Goal: Transaction & Acquisition: Purchase product/service

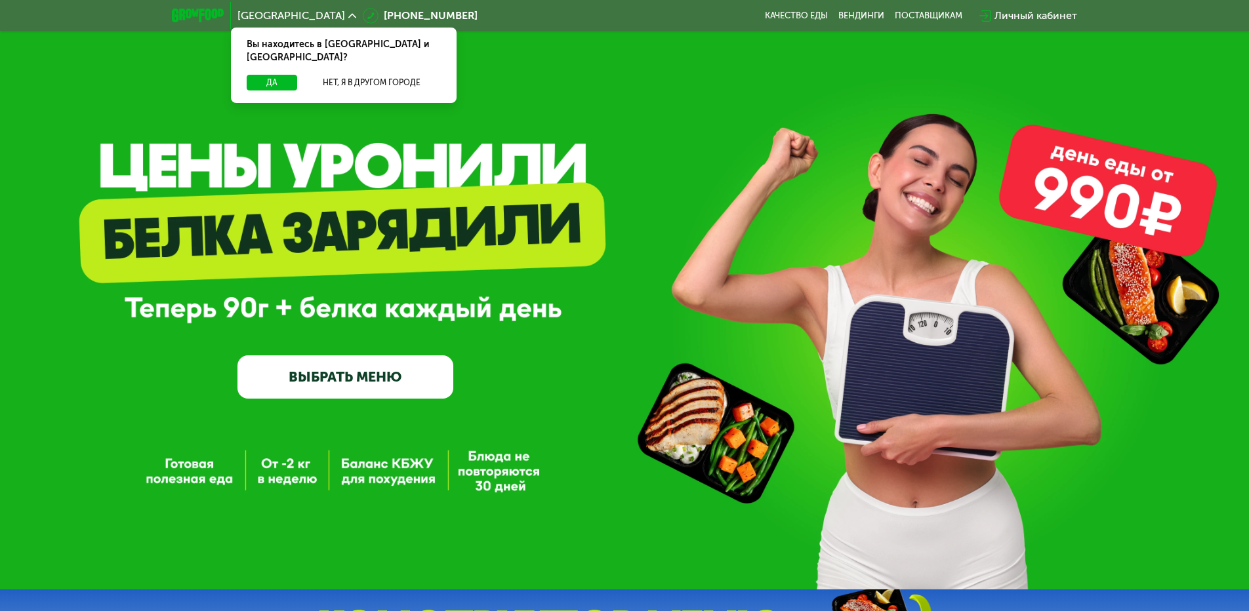
click at [340, 395] on link "ВЫБРАТЬ МЕНЮ" at bounding box center [345, 376] width 216 height 43
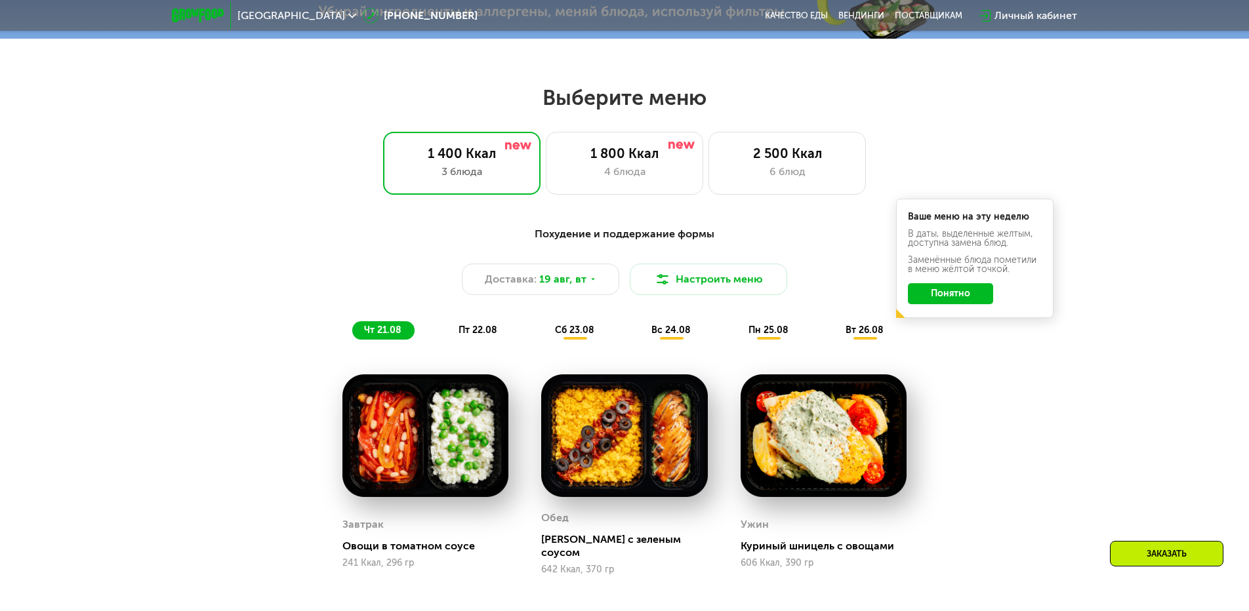
scroll to position [708, 0]
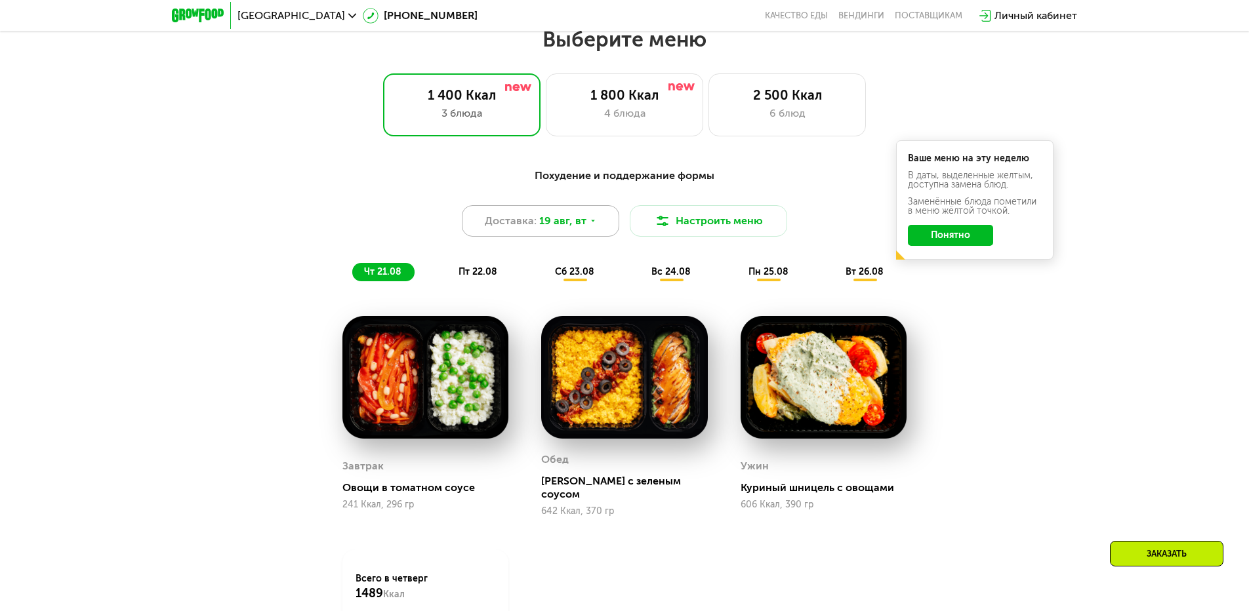
click at [595, 225] on icon at bounding box center [593, 221] width 8 height 8
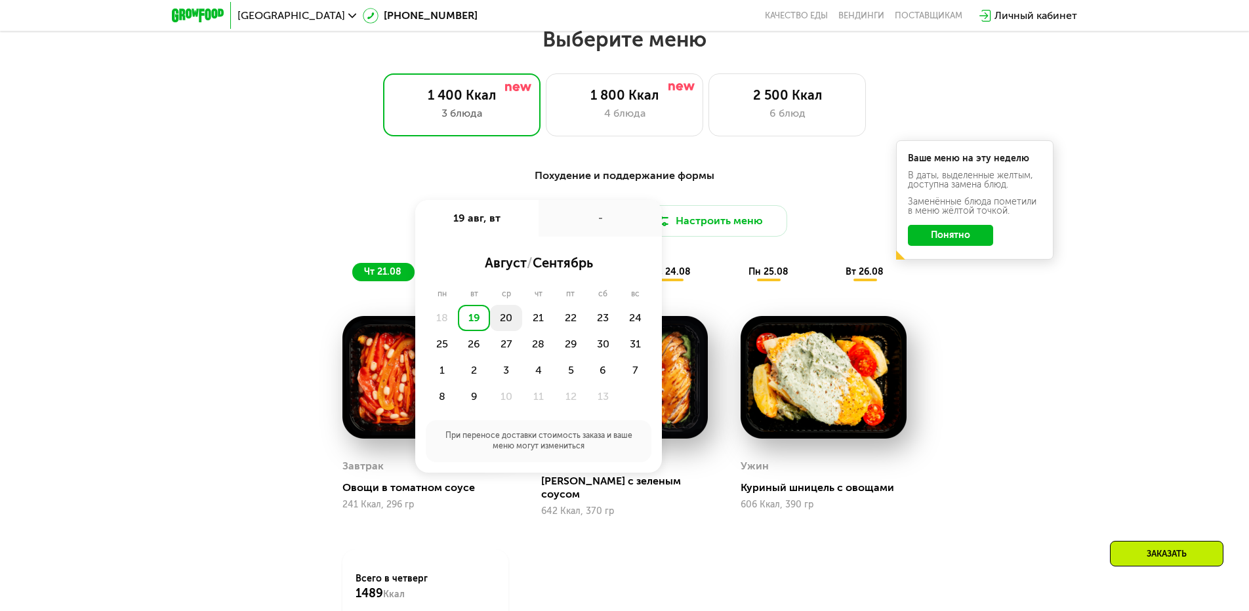
click at [522, 323] on div "20" at bounding box center [538, 318] width 32 height 26
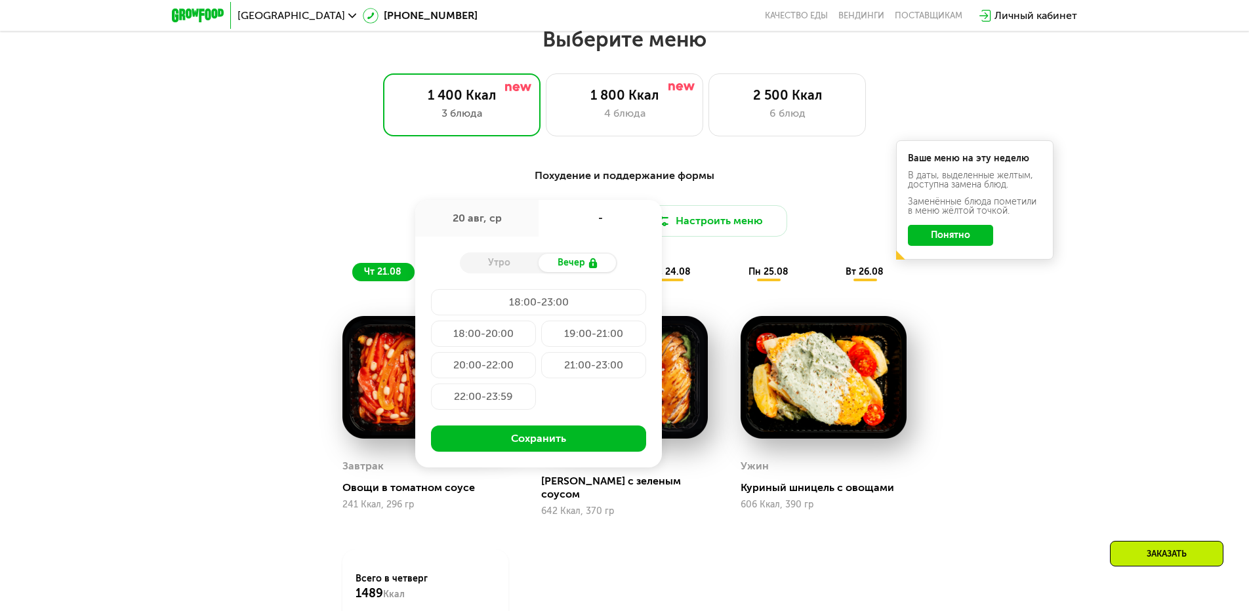
click at [498, 267] on div "Утро" at bounding box center [499, 263] width 79 height 18
click at [1049, 340] on div "Похудение и поддержание формы Доставка: [DATE] авг, ср - Утро Вечер 18:00-23:00…" at bounding box center [624, 450] width 1249 height 601
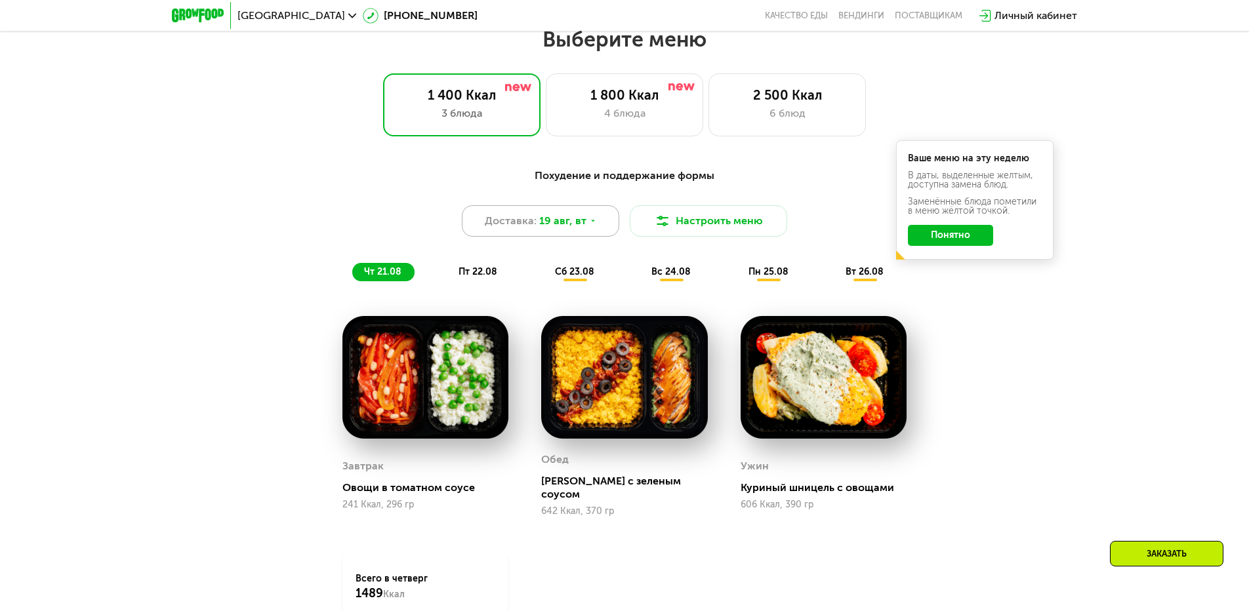
click at [580, 229] on span "19 авг, вт" at bounding box center [562, 221] width 47 height 16
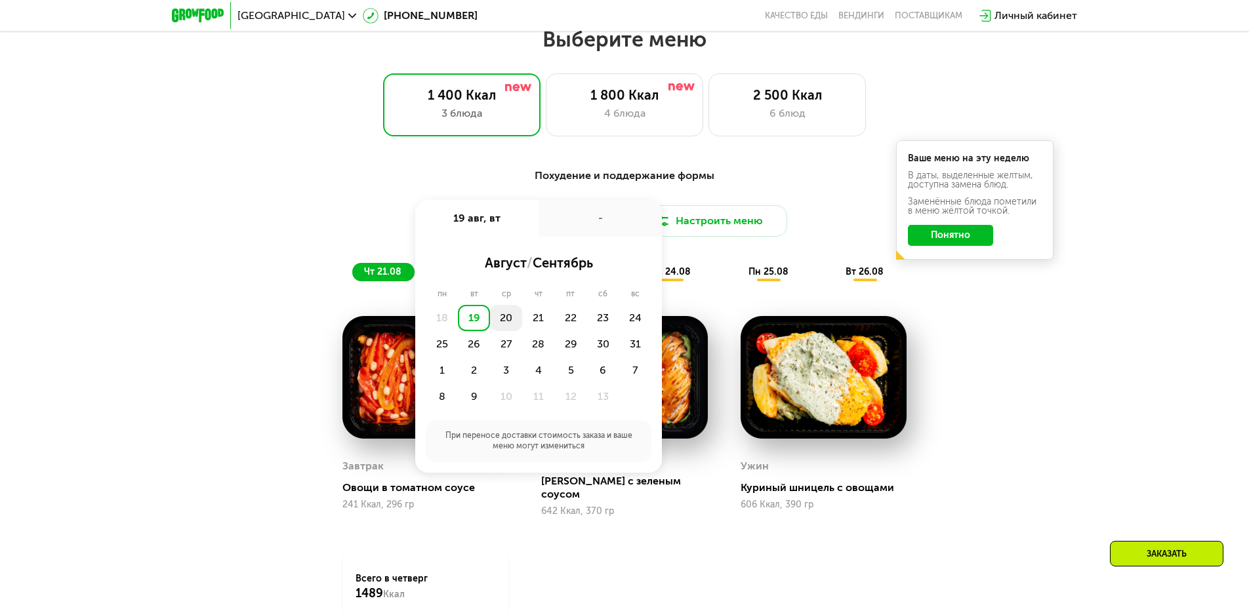
click at [522, 323] on div "20" at bounding box center [538, 318] width 32 height 26
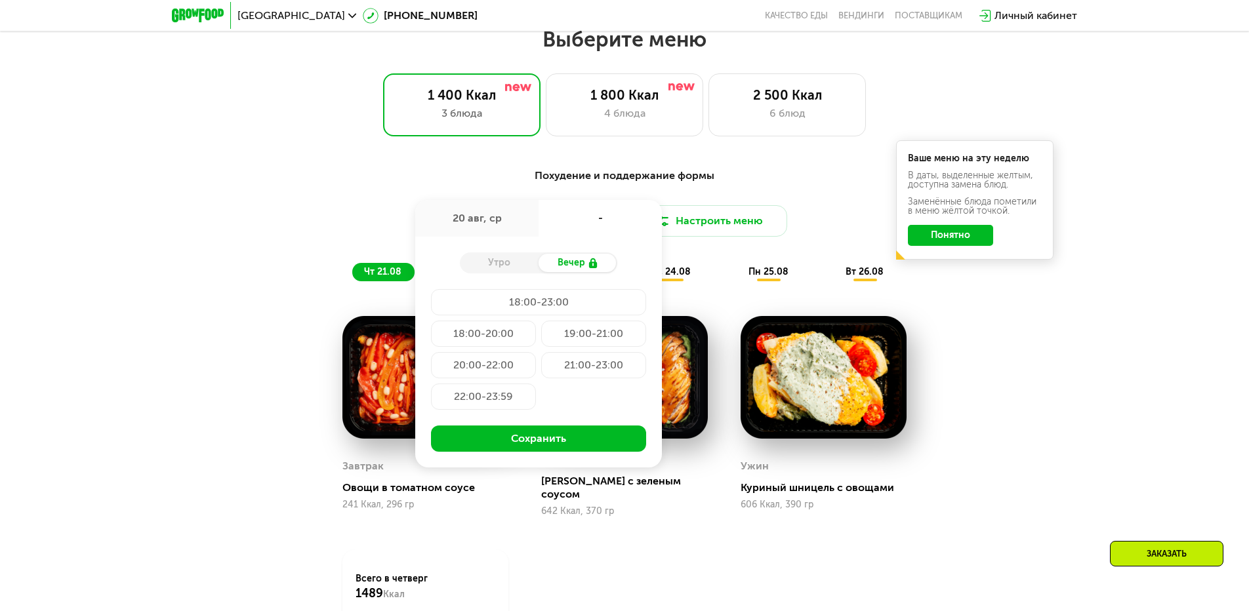
click at [504, 268] on div "Утро" at bounding box center [499, 263] width 79 height 18
click at [466, 227] on div "20 авг, ср" at bounding box center [476, 218] width 123 height 37
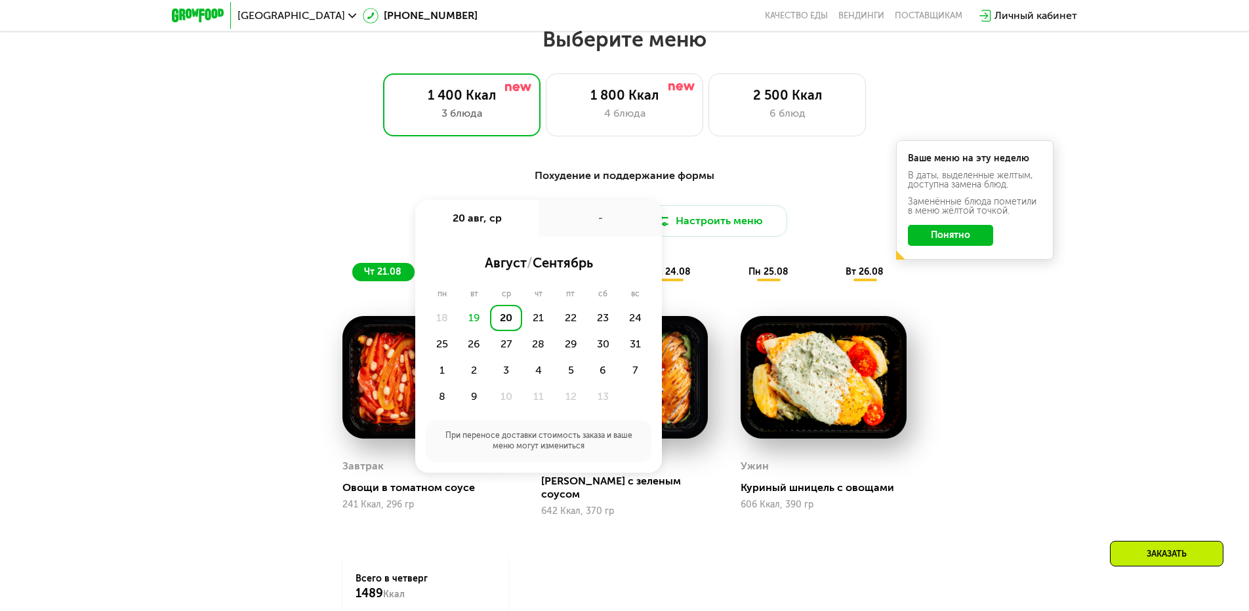
click at [477, 325] on div "19" at bounding box center [474, 318] width 32 height 26
click at [470, 322] on div "19" at bounding box center [474, 318] width 32 height 26
click at [1128, 376] on div "Похудение и поддержание формы Доставка: [DATE] авг, ср - август / сентябрь пн в…" at bounding box center [624, 450] width 1249 height 601
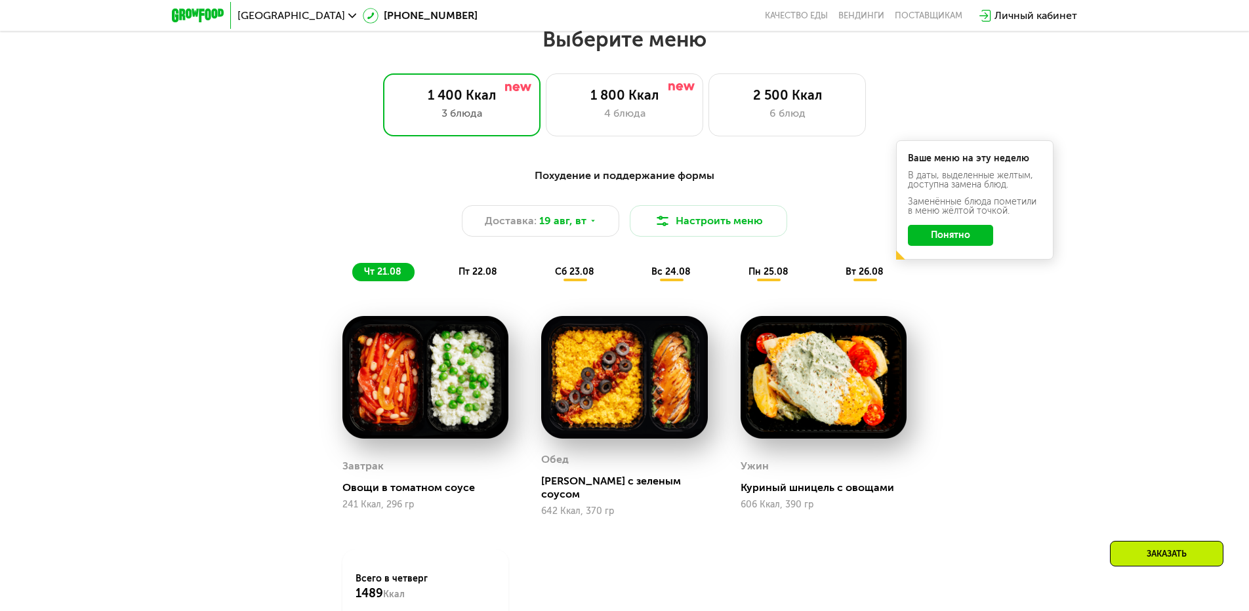
click at [938, 239] on button "Понятно" at bounding box center [950, 235] width 85 height 21
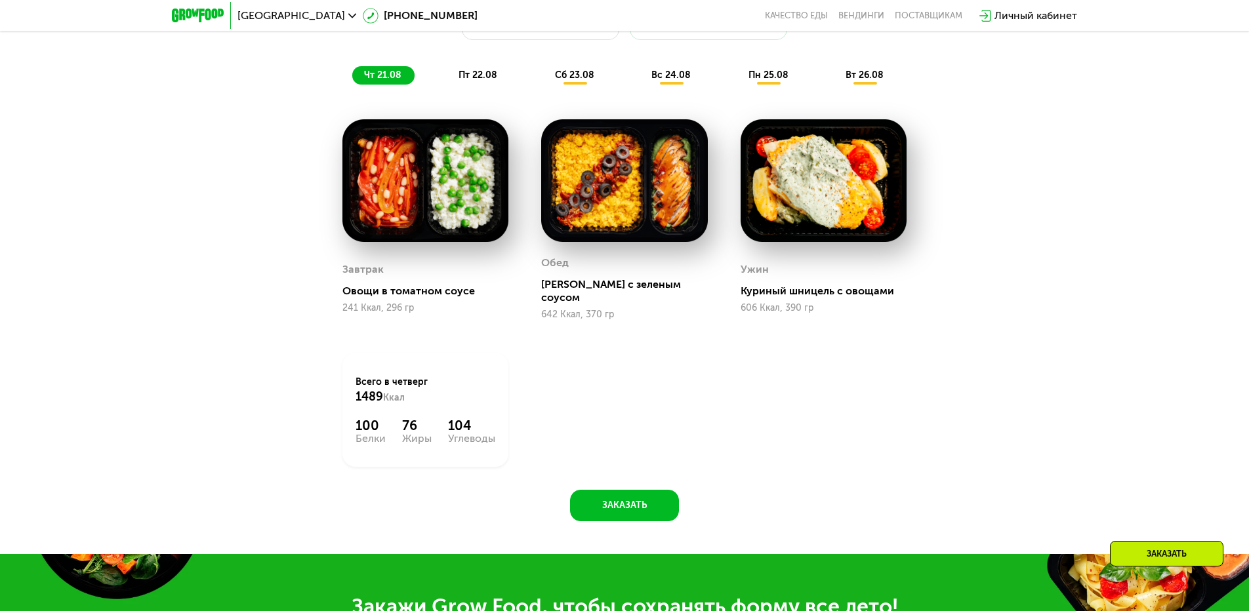
scroll to position [773, 0]
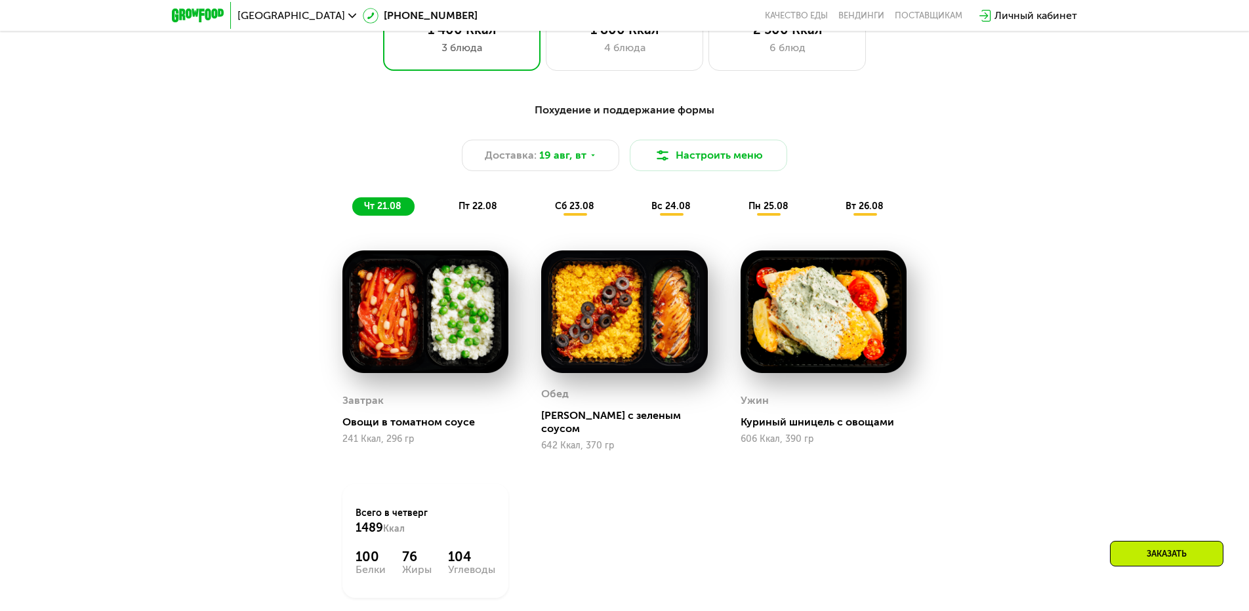
click at [473, 211] on span "пт 22.08" at bounding box center [477, 206] width 39 height 11
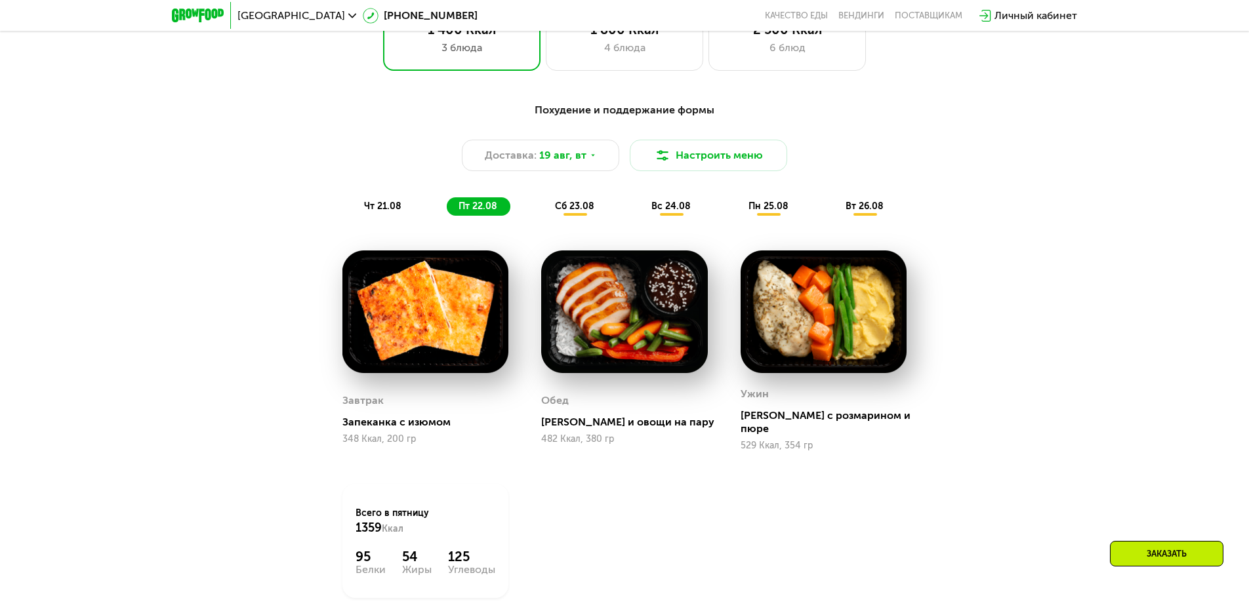
scroll to position [970, 0]
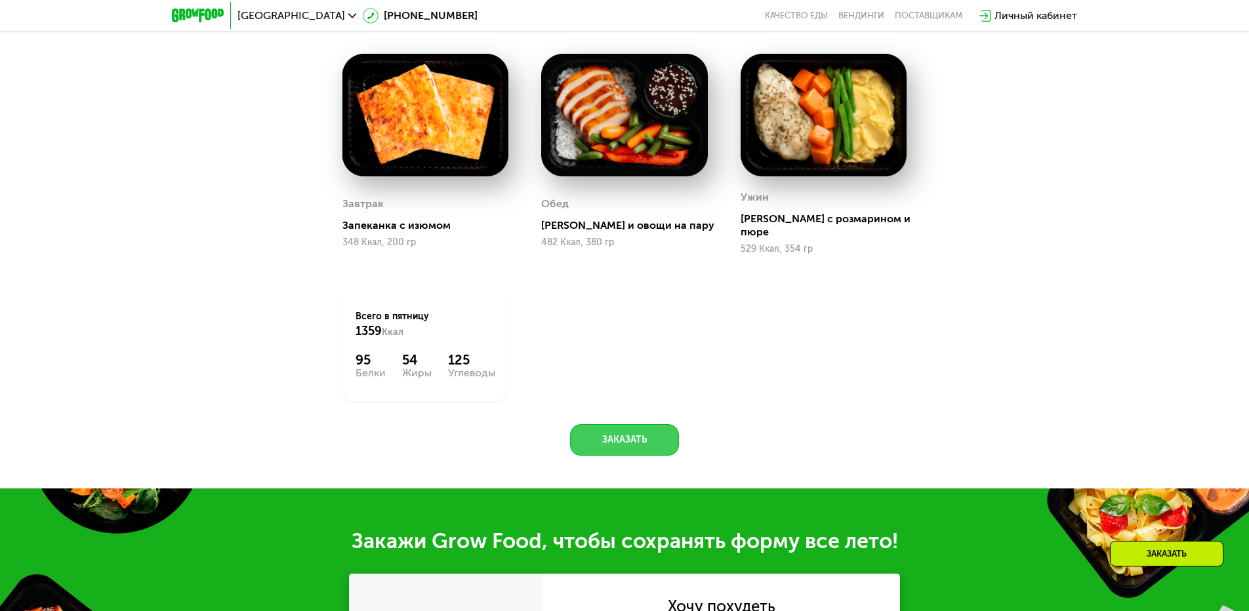
click at [624, 425] on button "Заказать" at bounding box center [624, 439] width 109 height 31
